Goal: Task Accomplishment & Management: Use online tool/utility

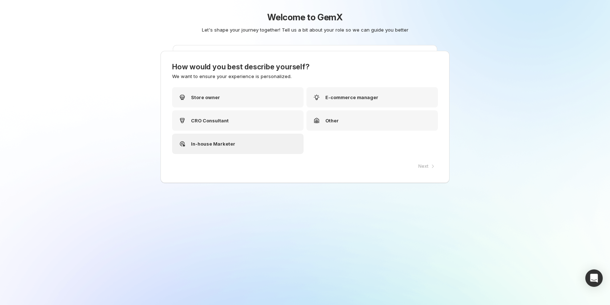
click at [231, 143] on p "In-house Marketer" at bounding box center [213, 143] width 44 height 7
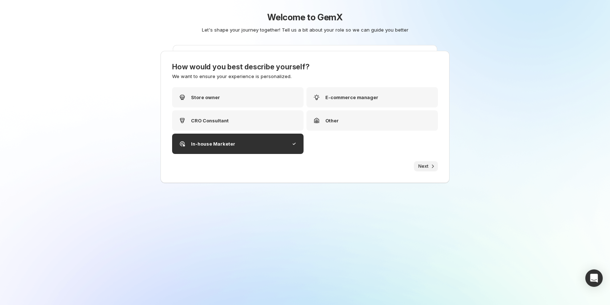
click at [423, 164] on span "Next" at bounding box center [423, 166] width 10 height 6
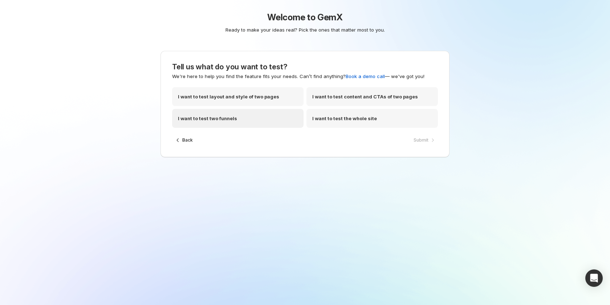
click at [236, 115] on div "I want to test two funnels" at bounding box center [237, 118] width 131 height 19
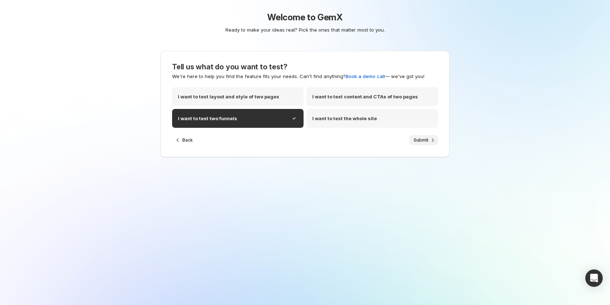
click at [428, 141] on span "Submit" at bounding box center [420, 140] width 15 height 6
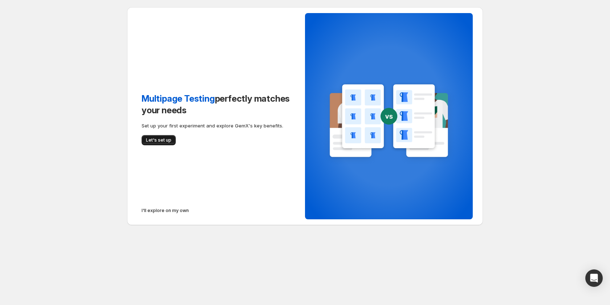
click at [160, 140] on span "Let's set up" at bounding box center [158, 140] width 25 height 6
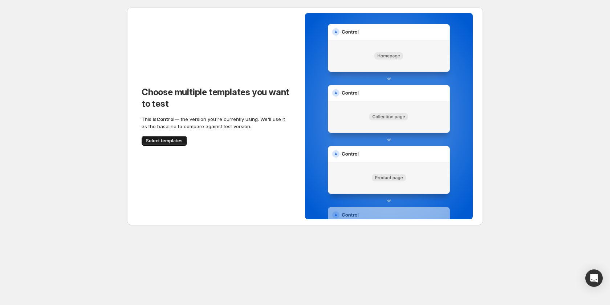
click at [171, 139] on span "Select templates" at bounding box center [164, 141] width 37 height 6
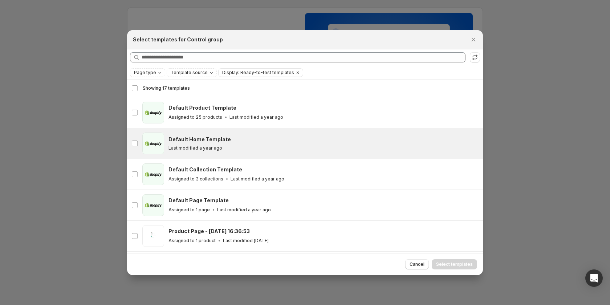
click at [214, 145] on p "Last modified a year ago" at bounding box center [195, 148] width 54 height 6
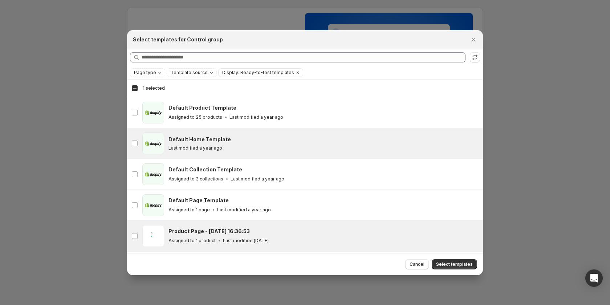
click at [354, 241] on div "Assigned to 1 product Last modified 23 days ago" at bounding box center [322, 240] width 308 height 7
click at [266, 146] on div "Last modified a year ago" at bounding box center [322, 148] width 308 height 6
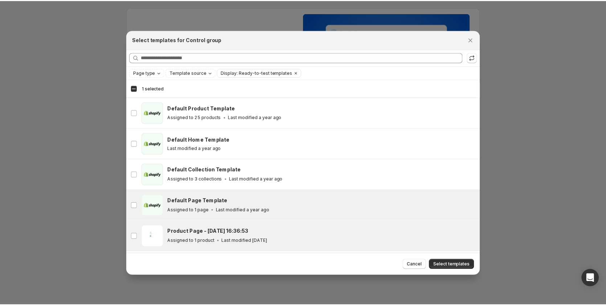
scroll to position [90, 0]
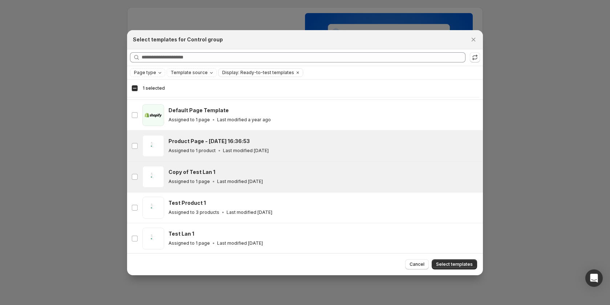
click at [263, 184] on p "Last modified 23 days ago" at bounding box center [240, 182] width 46 height 6
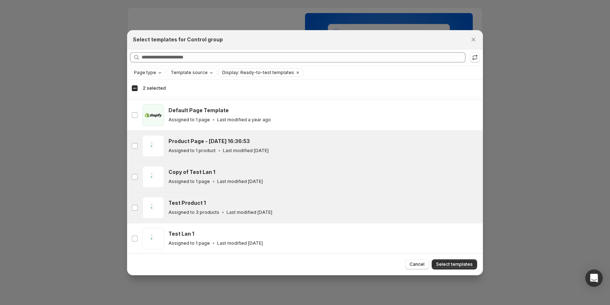
click at [273, 205] on div "Test Product 1" at bounding box center [322, 202] width 308 height 7
click at [445, 262] on span "Select templates" at bounding box center [454, 264] width 37 height 6
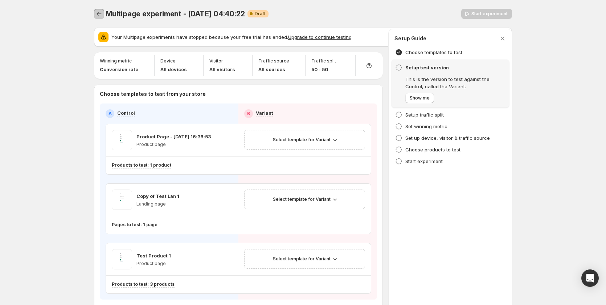
click at [99, 13] on icon "Experiments" at bounding box center [98, 13] width 7 height 7
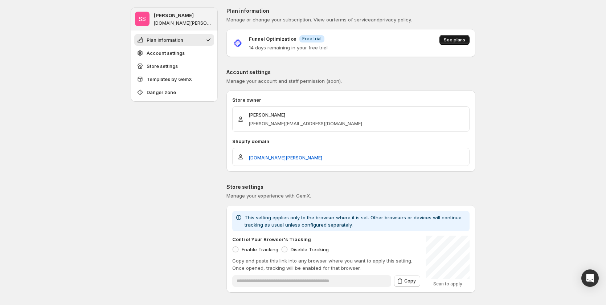
click at [453, 39] on span "See plans" at bounding box center [454, 40] width 21 height 6
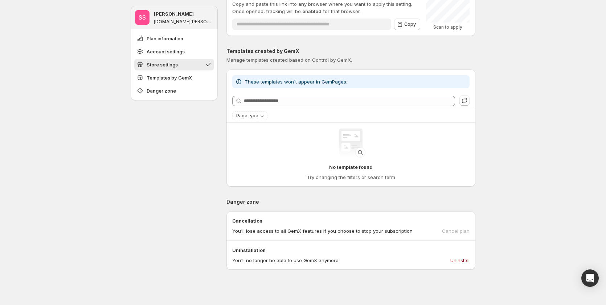
scroll to position [201, 0]
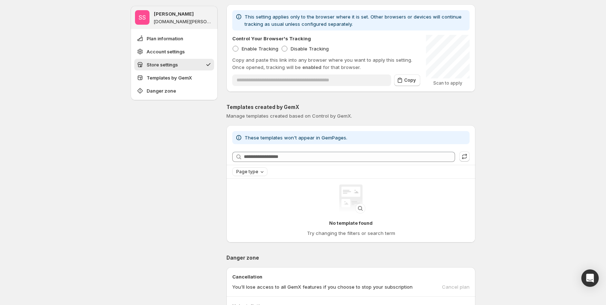
click at [257, 173] on span "Page type" at bounding box center [247, 172] width 22 height 6
click at [171, 175] on div "SS Sandy Sandy stg-sandy.myshopify.com Plan information Account settings Store …" at bounding box center [174, 163] width 87 height 713
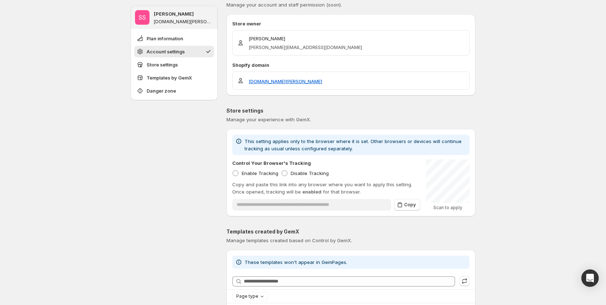
scroll to position [0, 0]
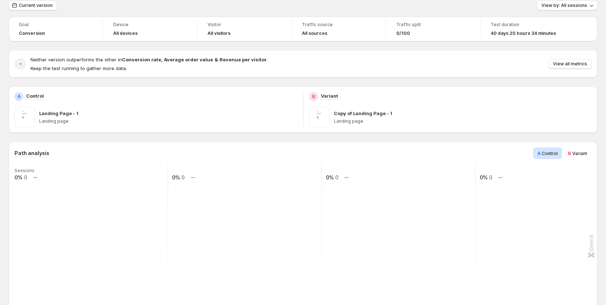
scroll to position [36, 0]
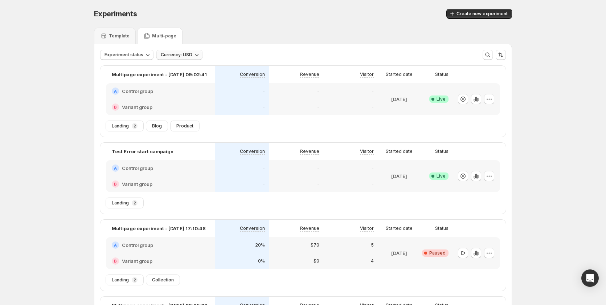
click at [197, 54] on icon "button" at bounding box center [196, 54] width 7 height 7
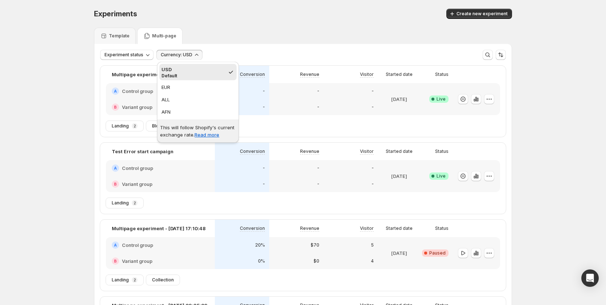
click at [222, 28] on div "Template Multi-page" at bounding box center [303, 36] width 418 height 16
